Goal: Task Accomplishment & Management: Manage account settings

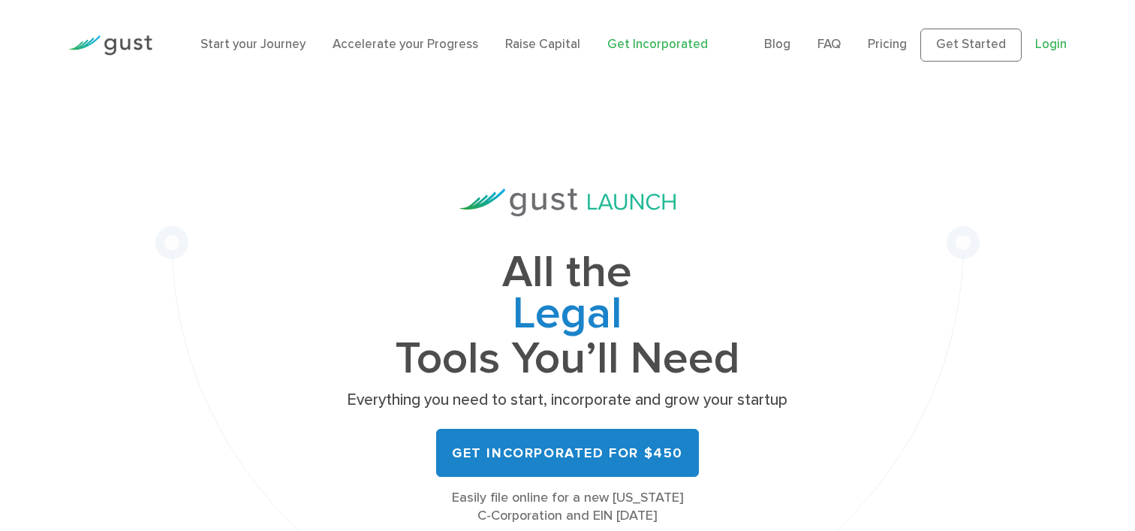
click at [1053, 49] on link "Login" at bounding box center [1051, 44] width 32 height 15
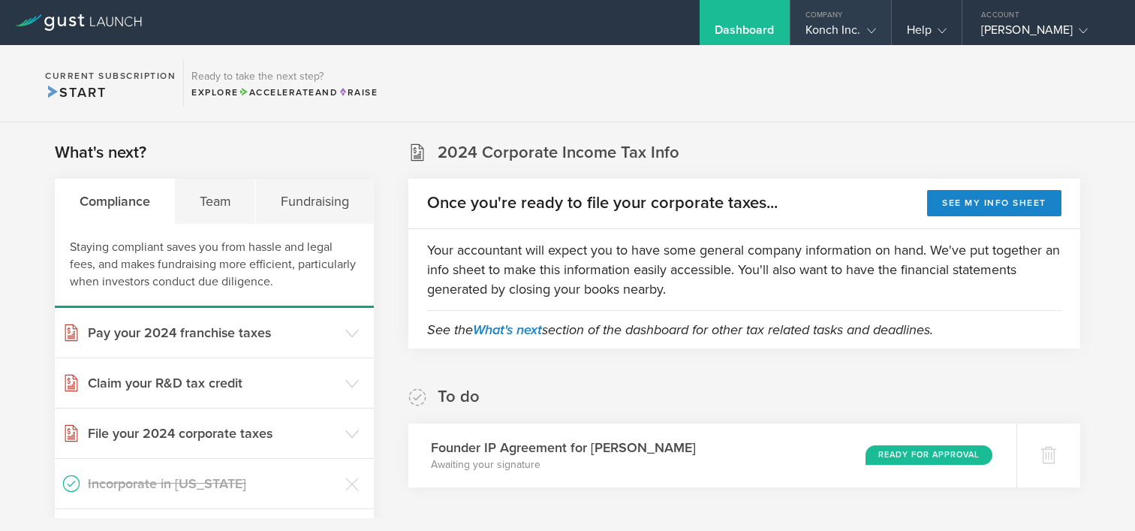
click at [854, 29] on div "Konch Inc." at bounding box center [841, 34] width 71 height 23
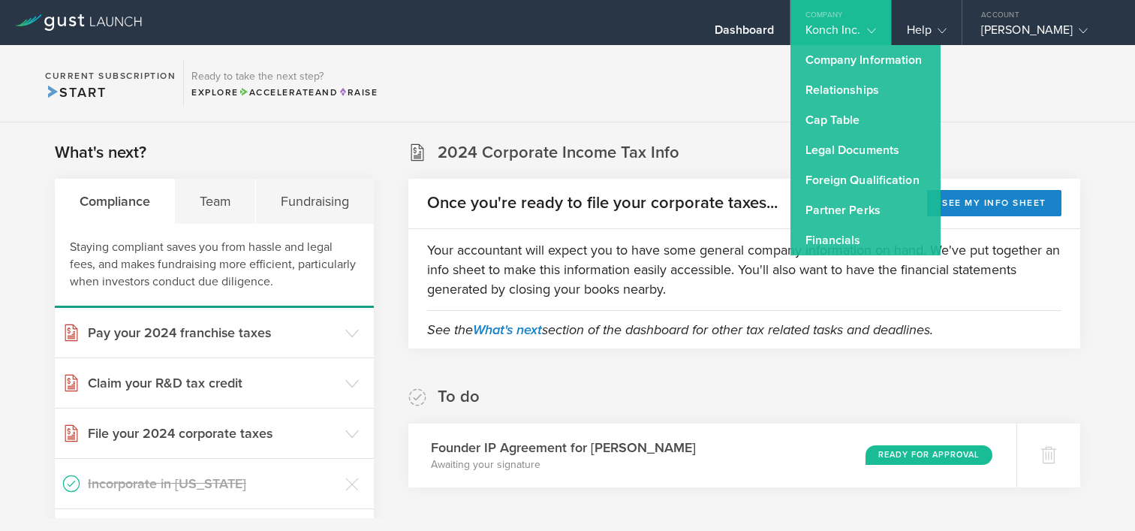
click at [715, 100] on section "Current Subscription Start Ready to take the next step? Explore Accelerate and …" at bounding box center [567, 83] width 1135 height 77
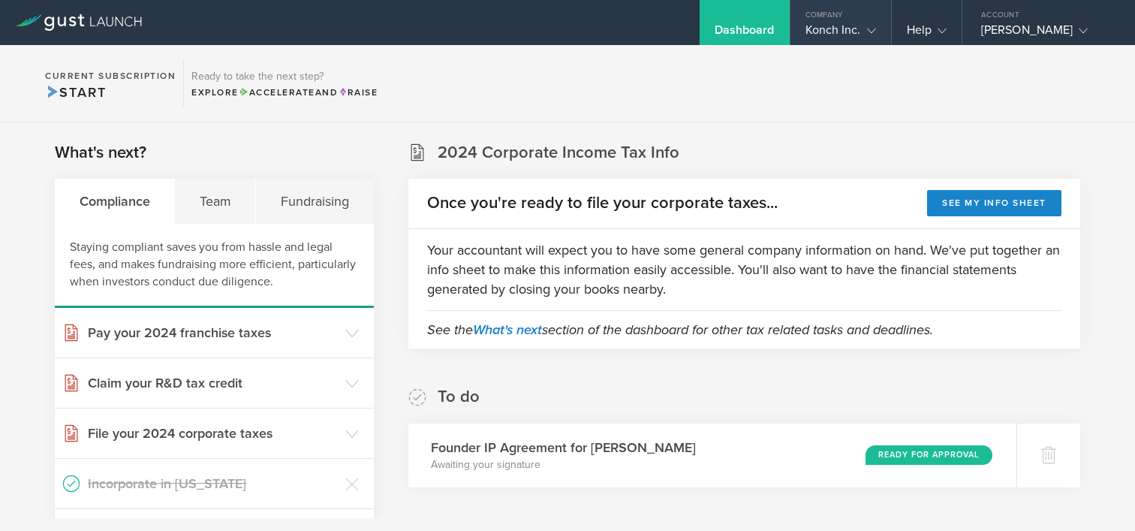
click at [843, 29] on div "Konch Inc." at bounding box center [841, 34] width 71 height 23
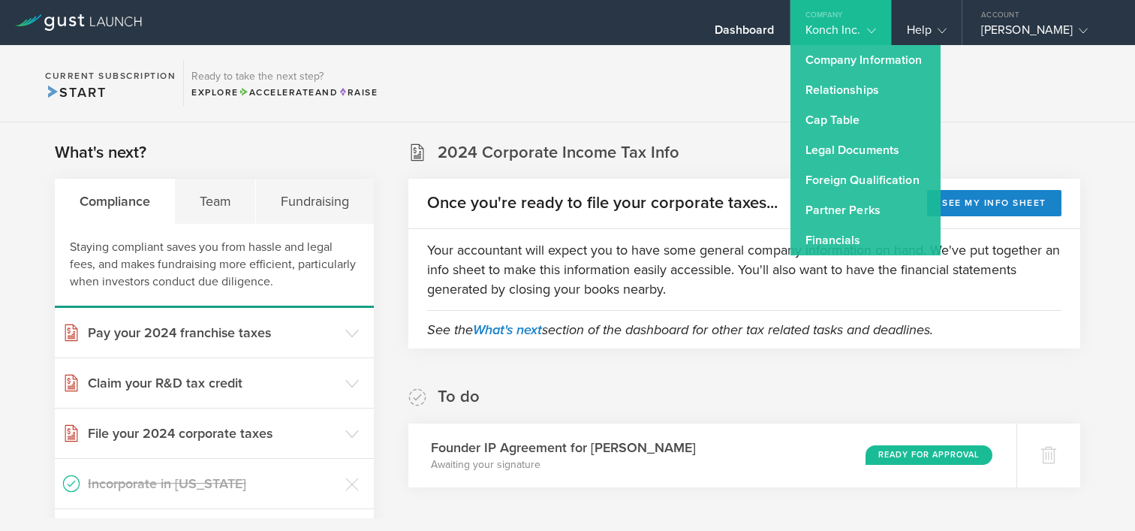
click at [686, 77] on section "Current Subscription Start Ready to take the next step? Explore Accelerate and …" at bounding box center [567, 83] width 1135 height 77
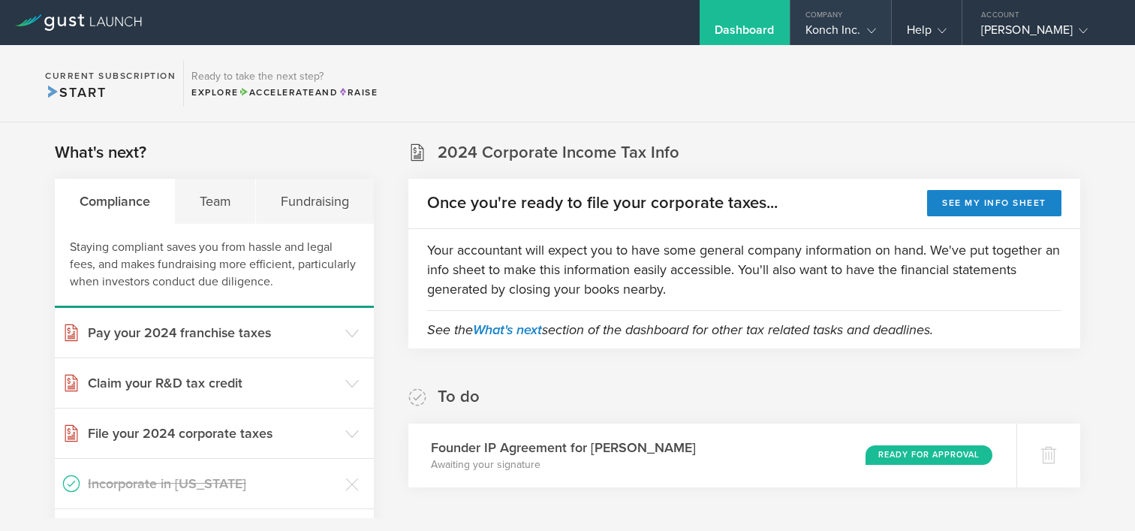
click at [839, 32] on div "Konch Inc." at bounding box center [841, 34] width 71 height 23
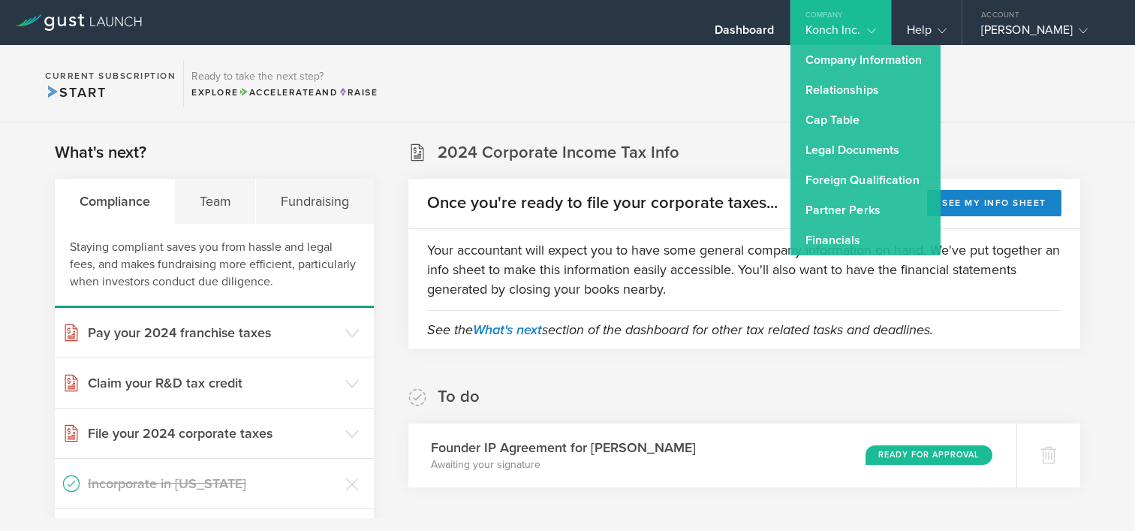
click at [699, 68] on section "Current Subscription Start Ready to take the next step? Explore Accelerate and …" at bounding box center [567, 83] width 1135 height 77
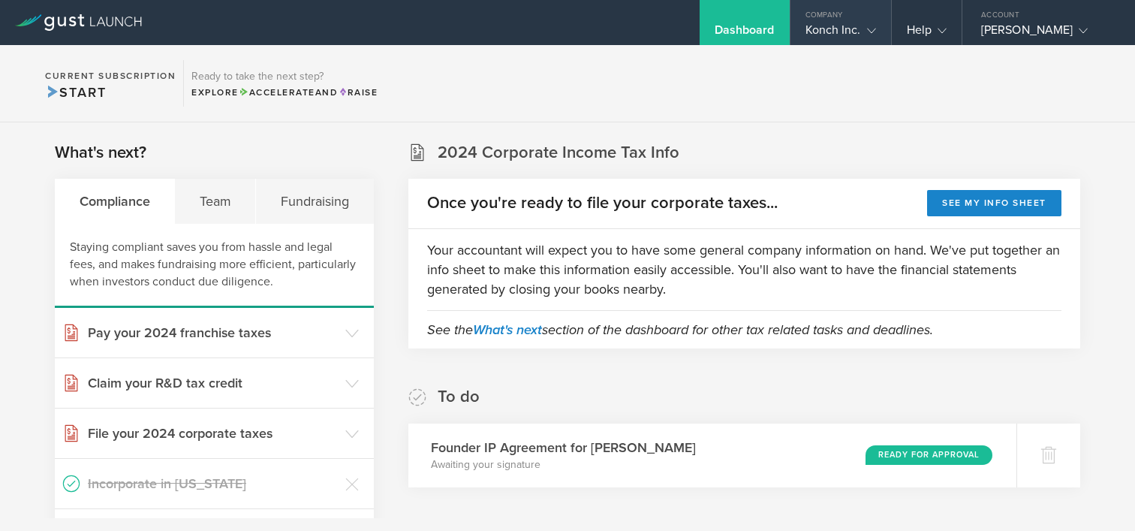
click at [851, 31] on div "Konch Inc." at bounding box center [841, 34] width 71 height 23
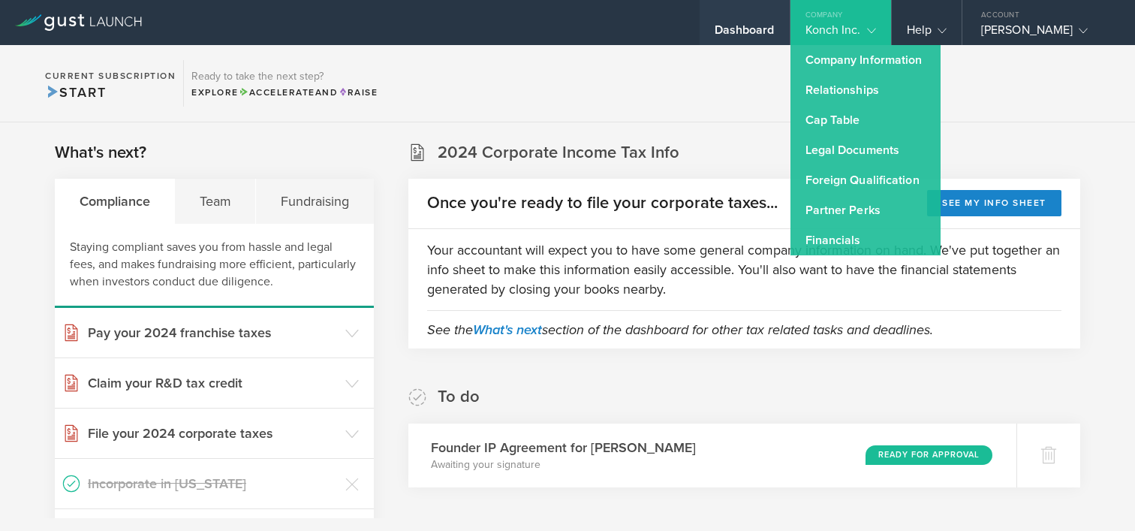
click at [746, 31] on div "Dashboard" at bounding box center [745, 34] width 60 height 23
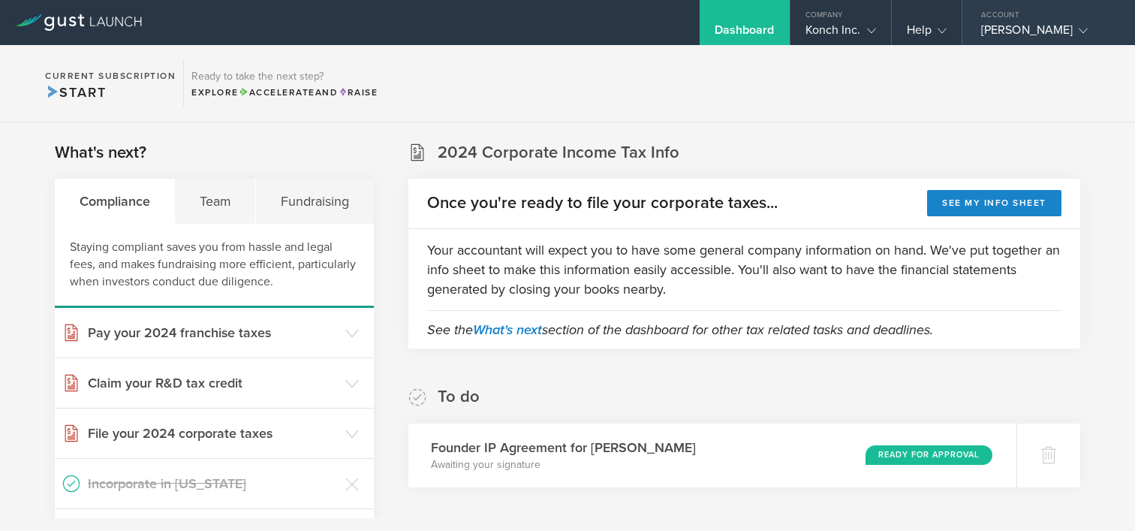
click at [1019, 25] on div "[PERSON_NAME]" at bounding box center [1045, 34] width 128 height 23
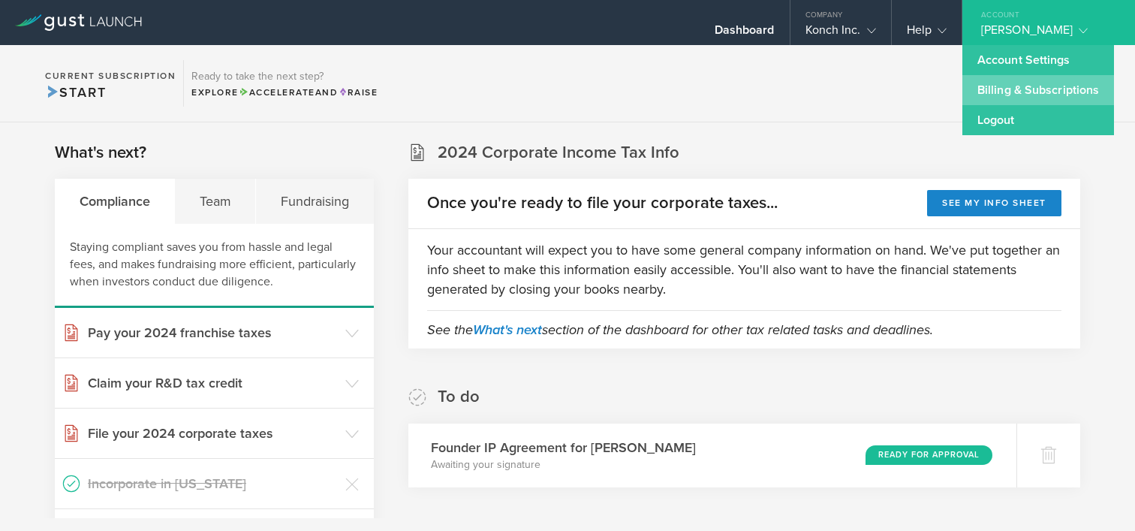
click at [1016, 85] on link "Billing & Subscriptions" at bounding box center [1039, 90] width 152 height 30
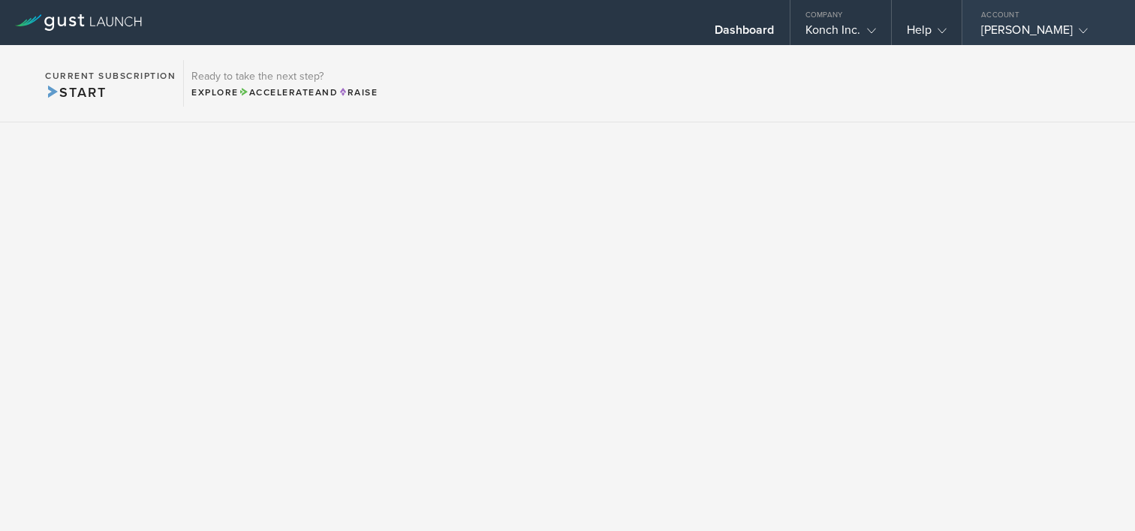
click at [1016, 31] on div "[PERSON_NAME]" at bounding box center [1045, 34] width 128 height 23
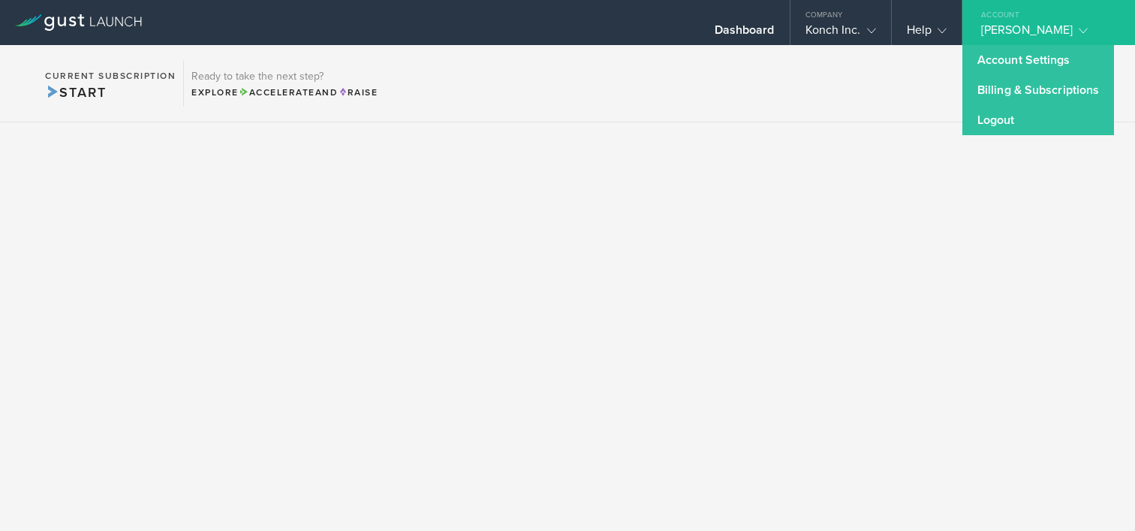
click at [1035, 20] on div "Account" at bounding box center [1049, 11] width 173 height 23
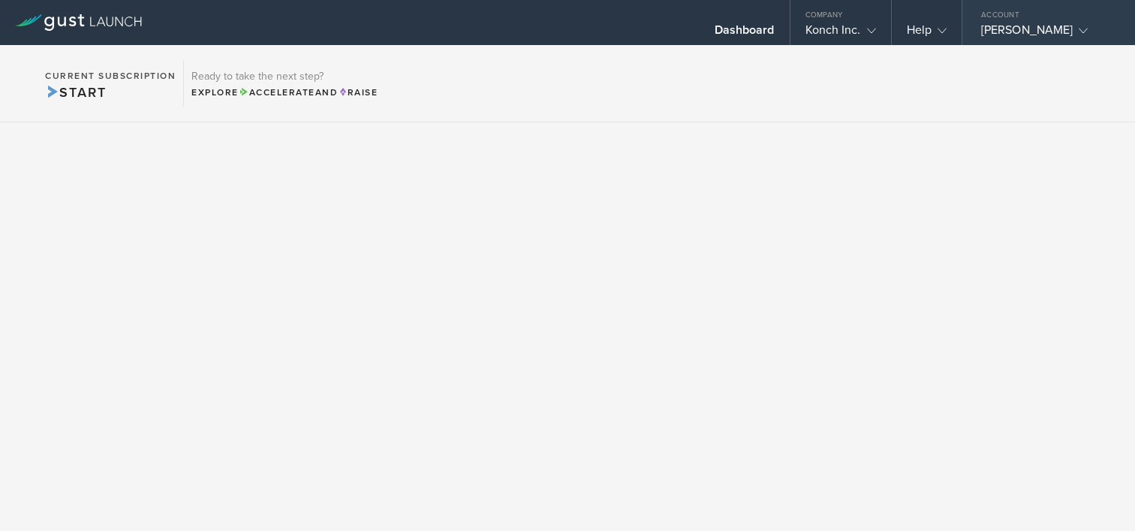
click at [1020, 30] on div "[PERSON_NAME]" at bounding box center [1045, 34] width 128 height 23
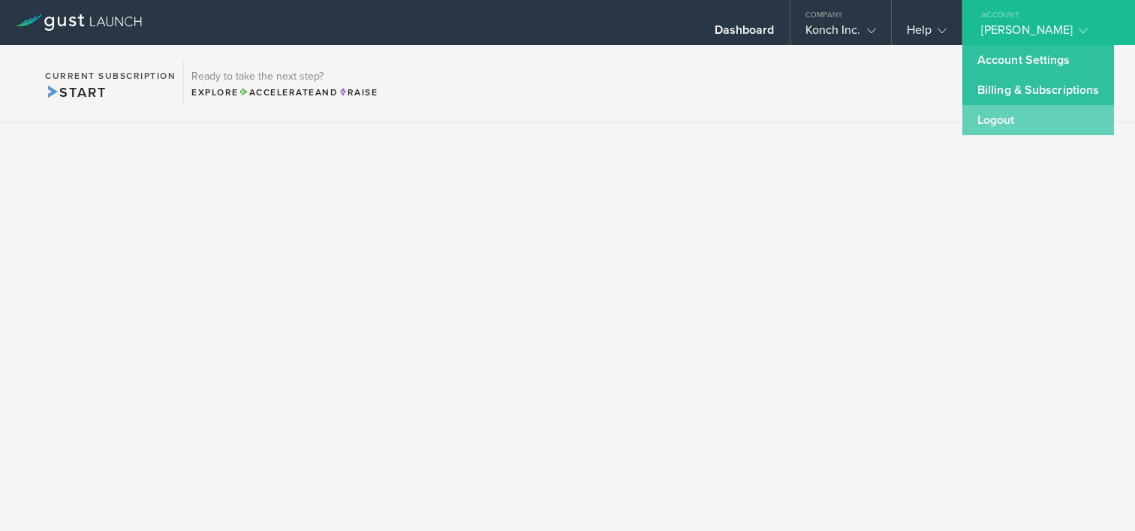
click at [985, 116] on link "Logout" at bounding box center [1039, 120] width 152 height 30
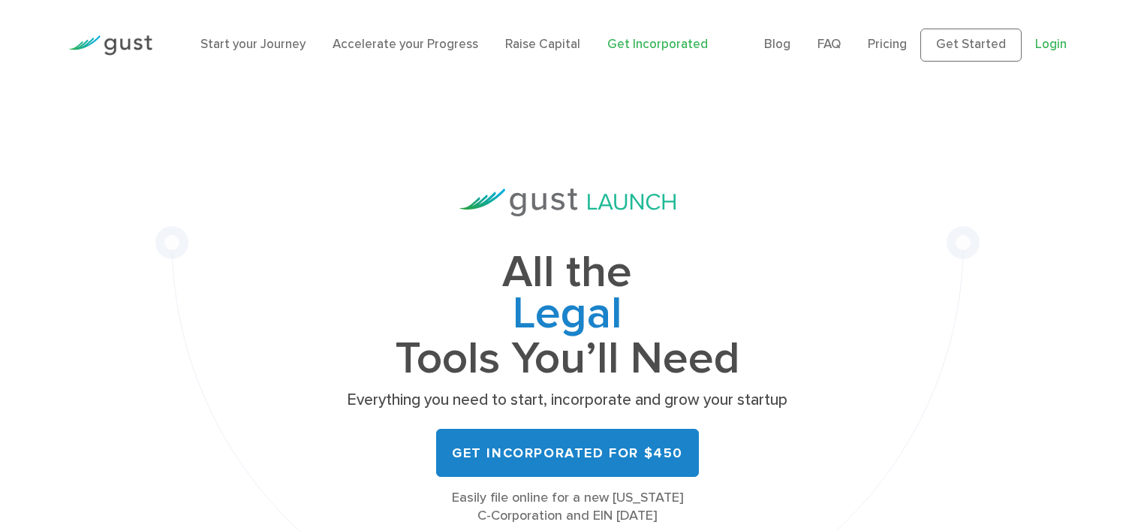
click at [1053, 41] on link "Login" at bounding box center [1051, 44] width 32 height 15
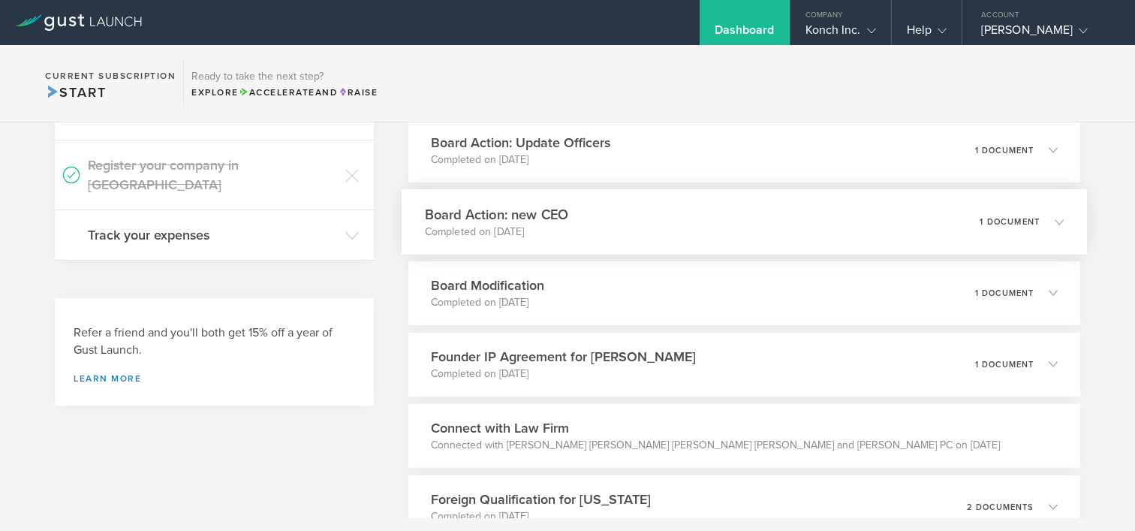
scroll to position [474, 0]
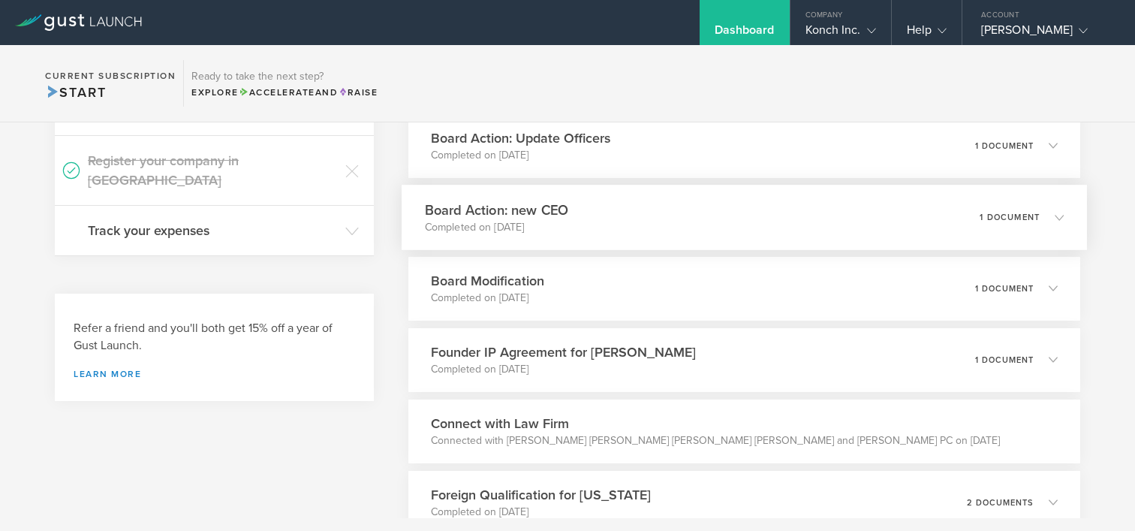
click at [866, 237] on div "Board Action: new CEO Completed on [DATE] 1 document" at bounding box center [745, 217] width 686 height 65
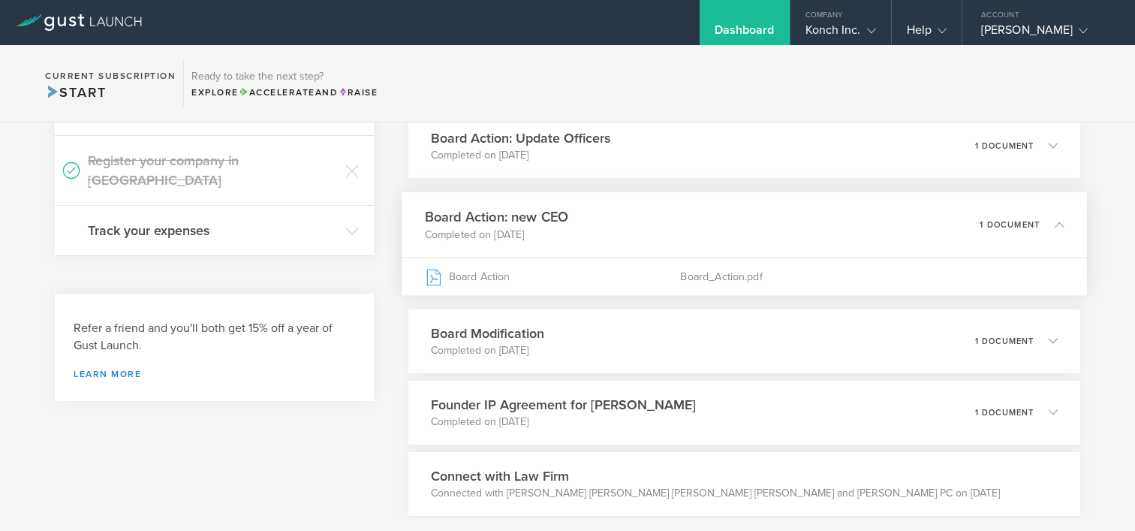
click at [866, 237] on div "Board Action: new CEO Completed on [DATE] 1 document" at bounding box center [745, 223] width 686 height 65
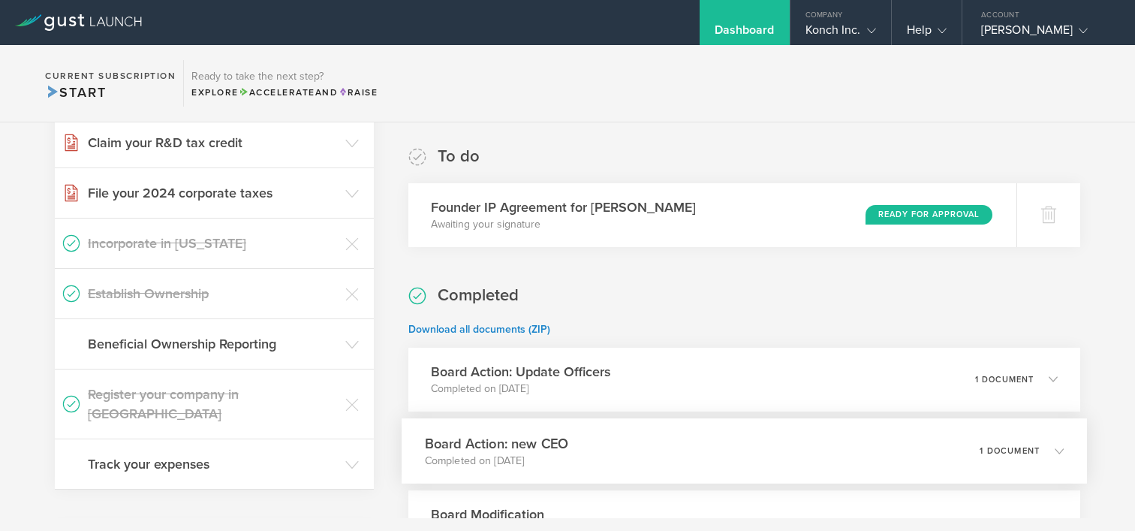
scroll to position [0, 0]
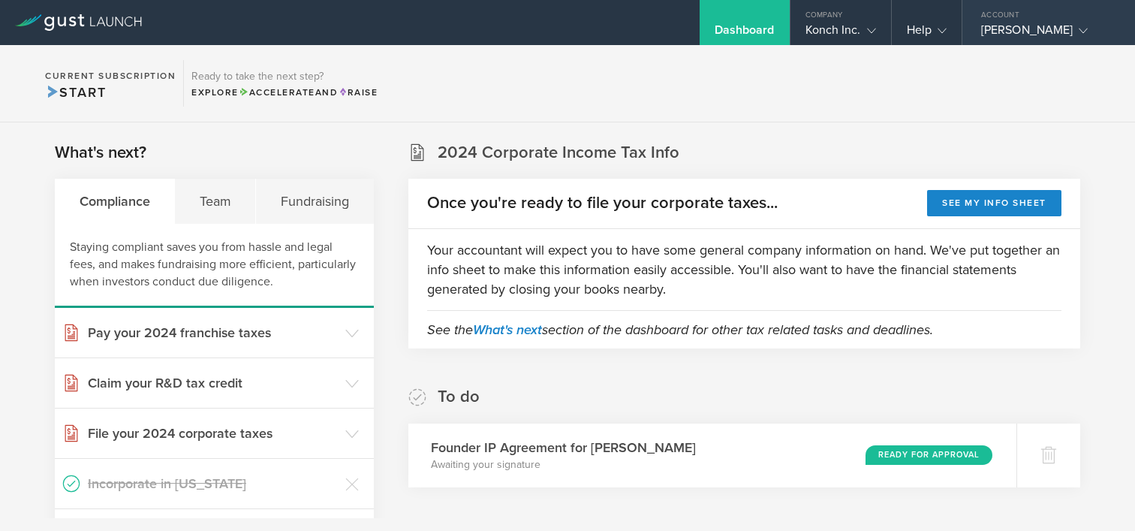
click at [1026, 41] on div "Ankit Bhayani" at bounding box center [1045, 34] width 128 height 23
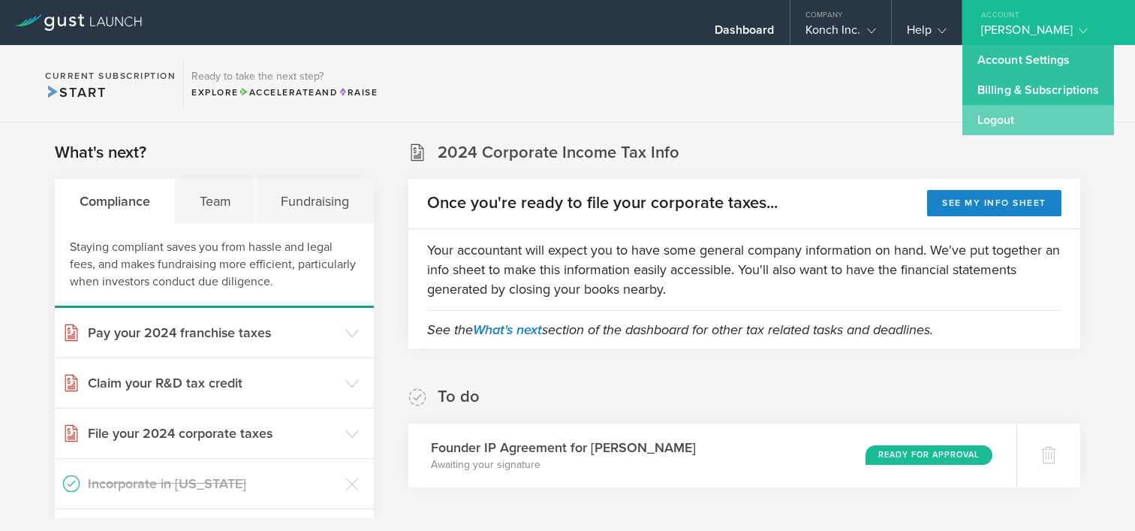
click at [998, 112] on link "Logout" at bounding box center [1039, 120] width 152 height 30
